Goal: Navigation & Orientation: Find specific page/section

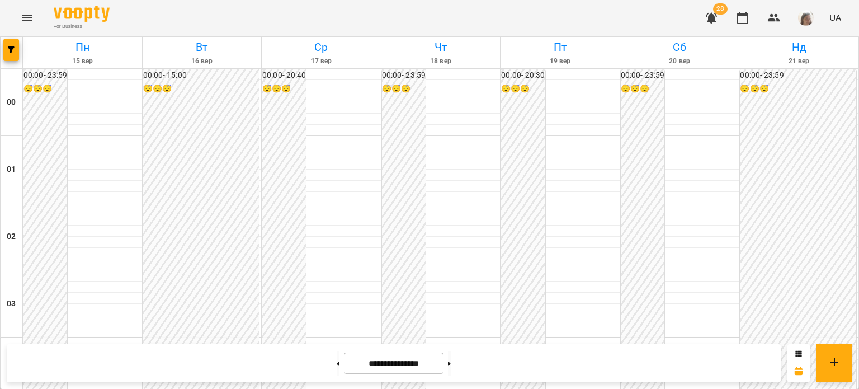
scroll to position [807, 0]
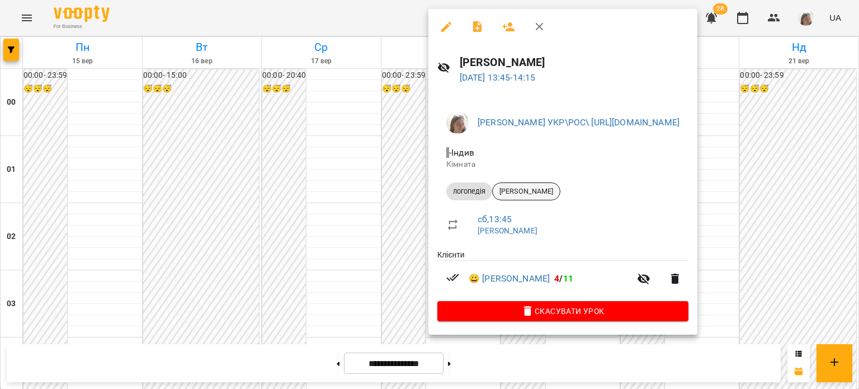
click at [521, 194] on span "[PERSON_NAME]" at bounding box center [526, 191] width 67 height 10
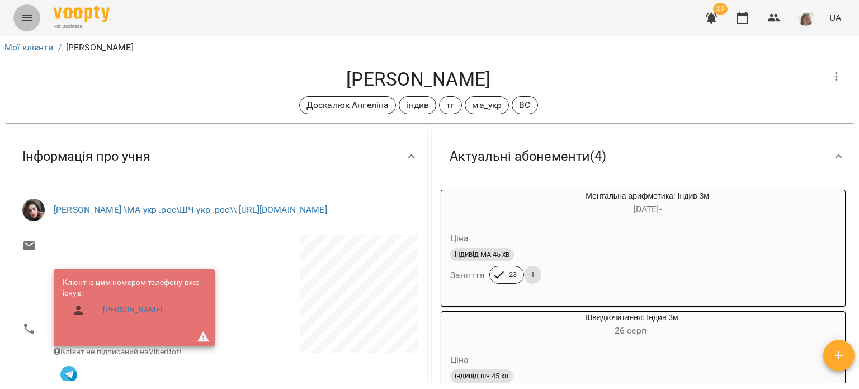
click at [28, 18] on icon "Menu" at bounding box center [27, 18] width 10 height 7
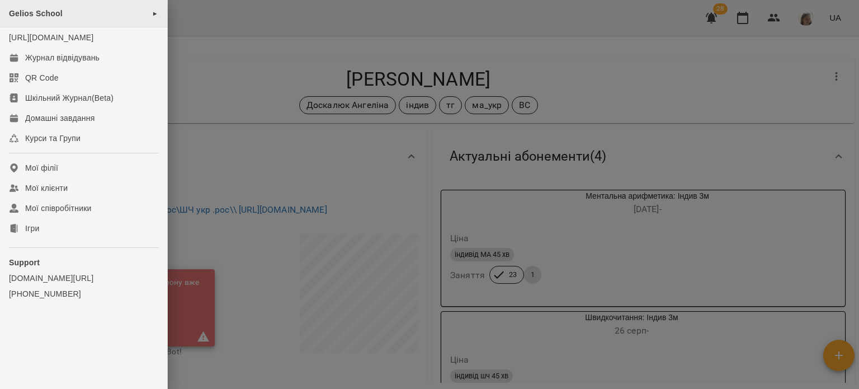
click at [80, 13] on div "Gelios School ►" at bounding box center [83, 13] width 167 height 27
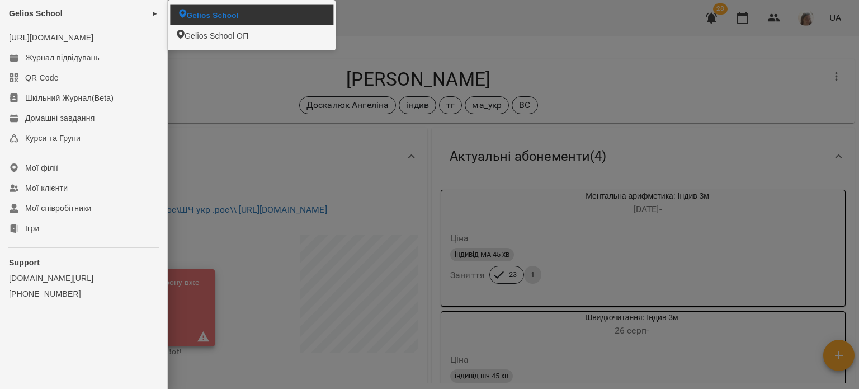
click at [257, 19] on li "Gelios School" at bounding box center [251, 15] width 163 height 20
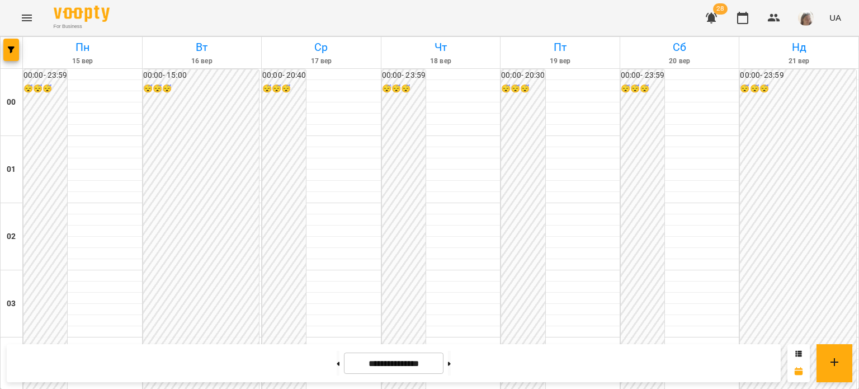
scroll to position [1026, 0]
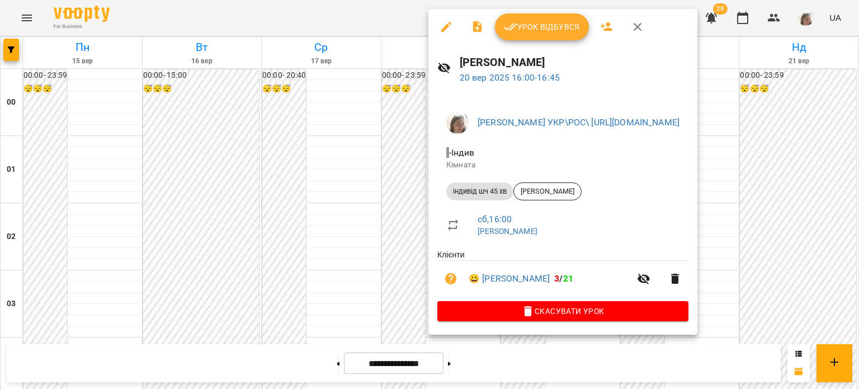
click at [548, 201] on li "індивід шч 45 хв [PERSON_NAME]" at bounding box center [562, 191] width 251 height 27
click at [548, 191] on span "[PERSON_NAME]" at bounding box center [547, 191] width 67 height 10
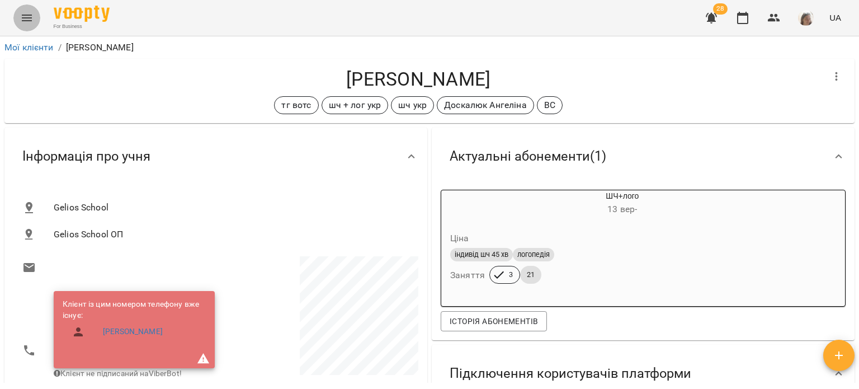
click at [28, 20] on icon "Menu" at bounding box center [26, 17] width 13 height 13
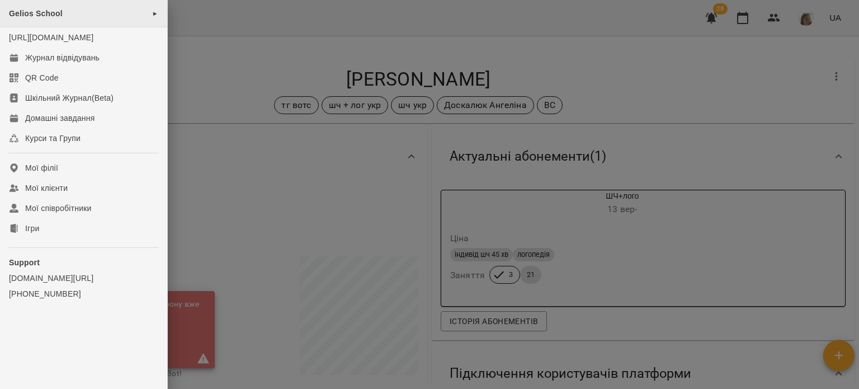
click at [76, 11] on div "Gelios School ►" at bounding box center [83, 13] width 167 height 27
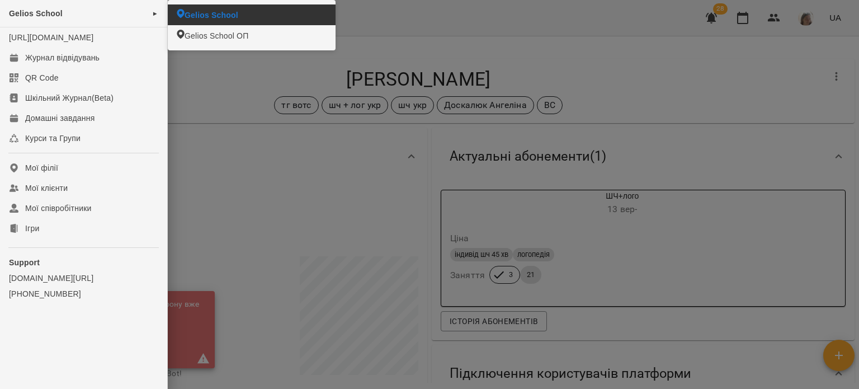
click at [248, 16] on li "Gelios School" at bounding box center [252, 14] width 168 height 21
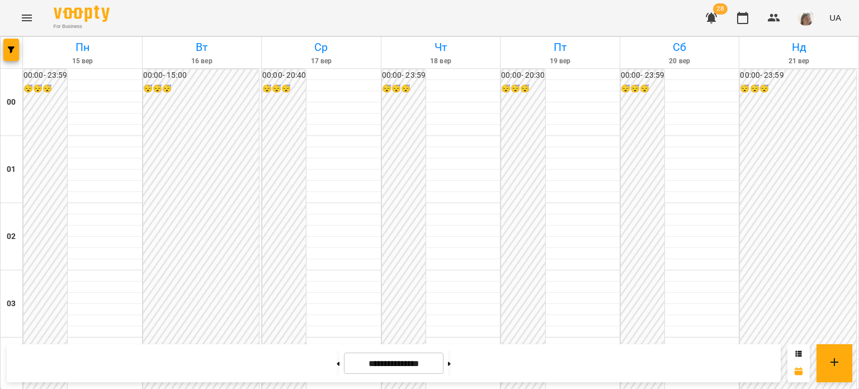
scroll to position [1033, 0]
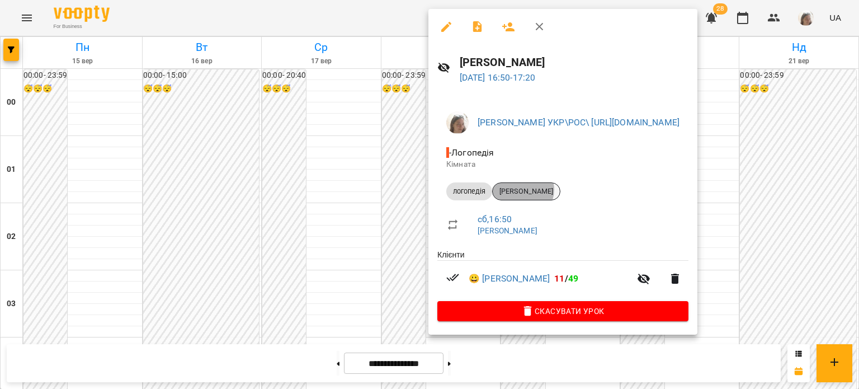
click at [523, 190] on span "[PERSON_NAME]" at bounding box center [526, 191] width 67 height 10
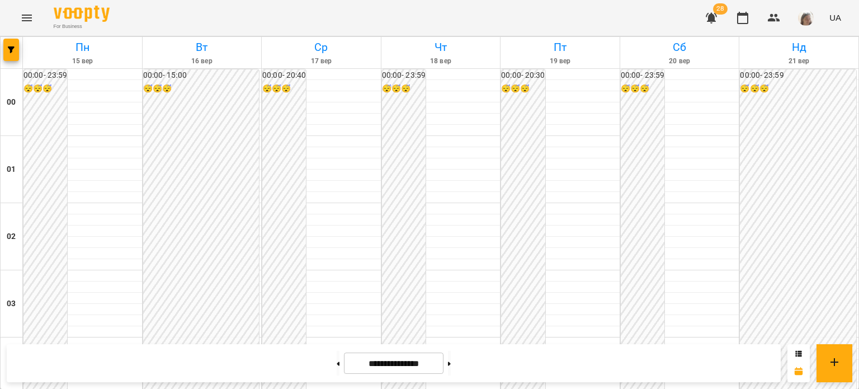
scroll to position [1076, 0]
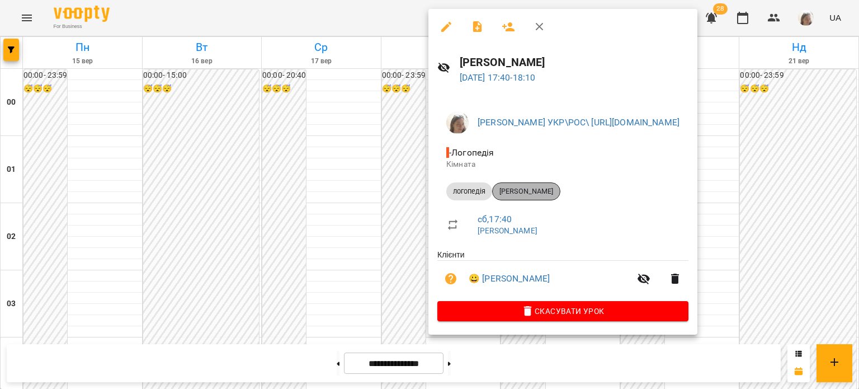
click at [539, 187] on span "[PERSON_NAME]" at bounding box center [526, 191] width 67 height 10
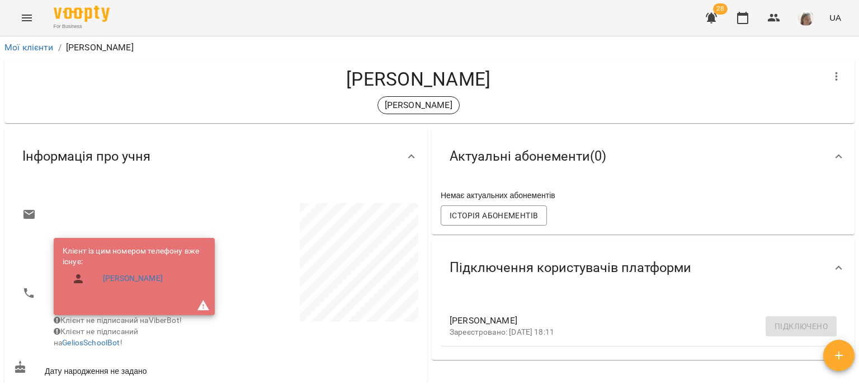
click at [32, 22] on icon "Menu" at bounding box center [26, 17] width 13 height 13
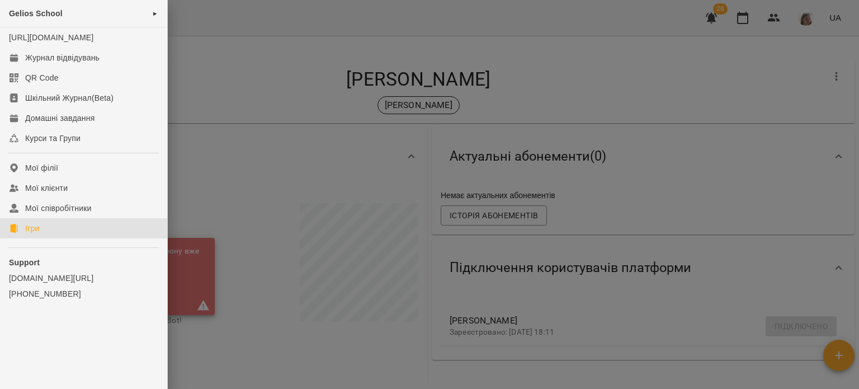
click at [52, 237] on link "Ігри" at bounding box center [83, 228] width 167 height 20
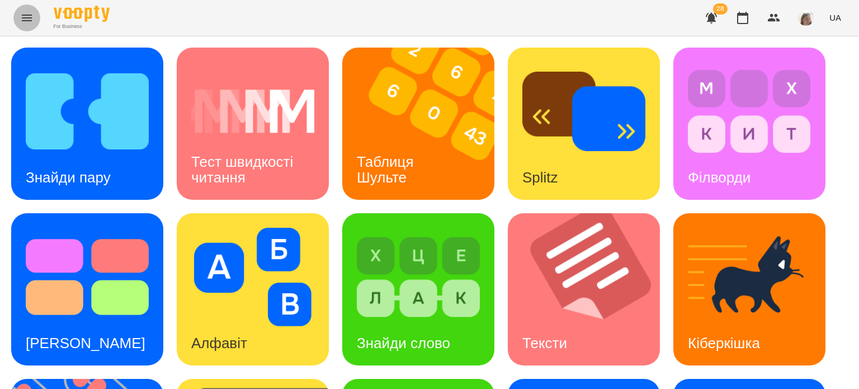
click at [23, 15] on icon "Menu" at bounding box center [27, 18] width 10 height 7
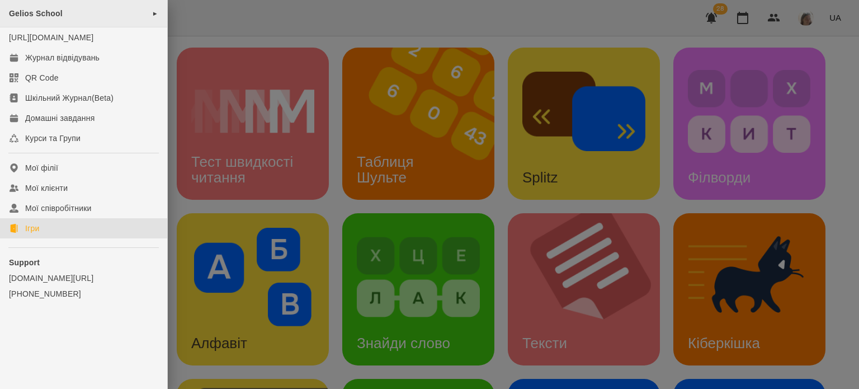
click at [62, 7] on div "Gelios School ►" at bounding box center [83, 13] width 167 height 27
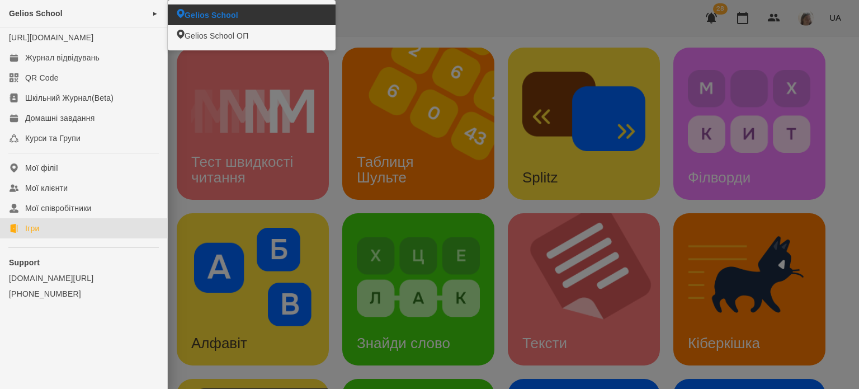
click at [216, 7] on li "Gelios School" at bounding box center [252, 14] width 168 height 21
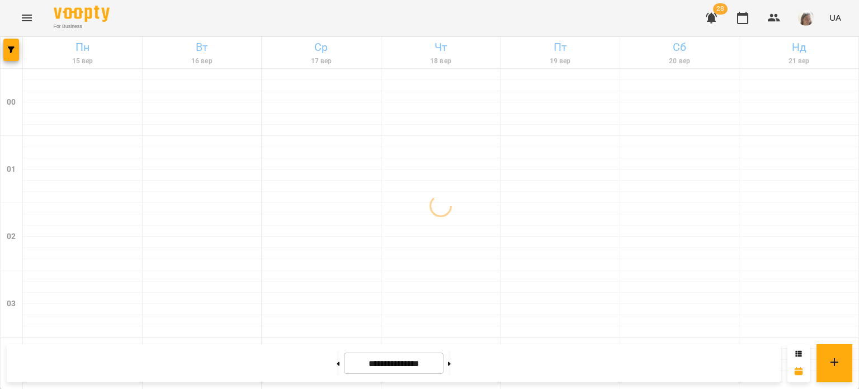
scroll to position [1029, 0]
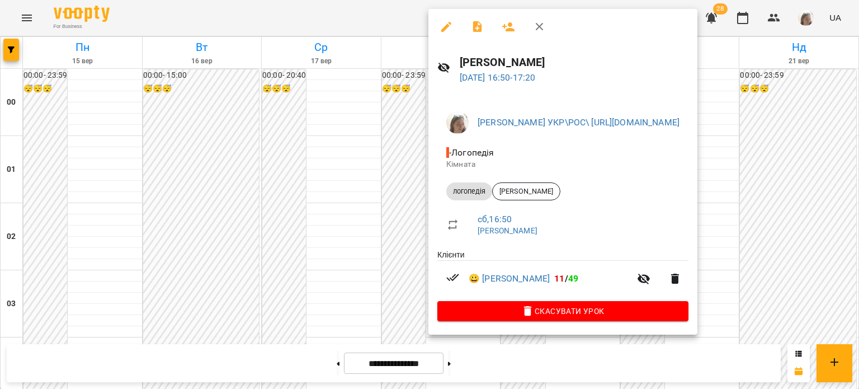
click at [319, 161] on div at bounding box center [429, 194] width 859 height 389
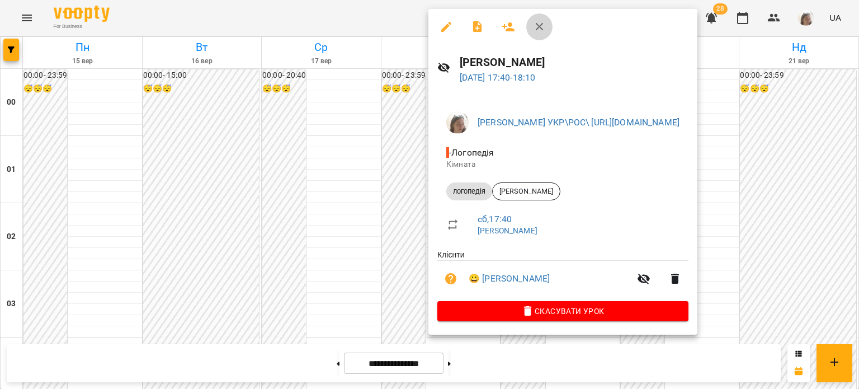
click at [538, 29] on icon "button" at bounding box center [540, 27] width 8 height 8
